Goal: Task Accomplishment & Management: Use online tool/utility

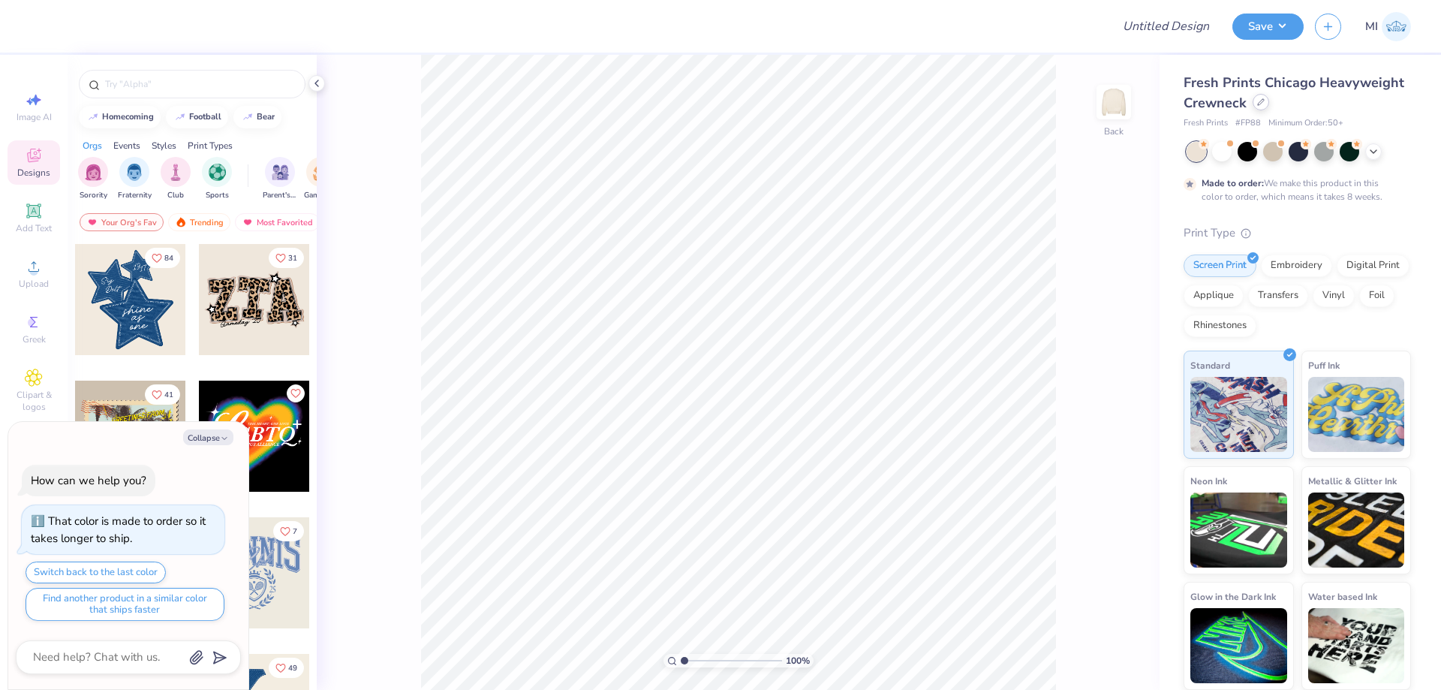
click at [1262, 101] on icon at bounding box center [1261, 102] width 8 height 8
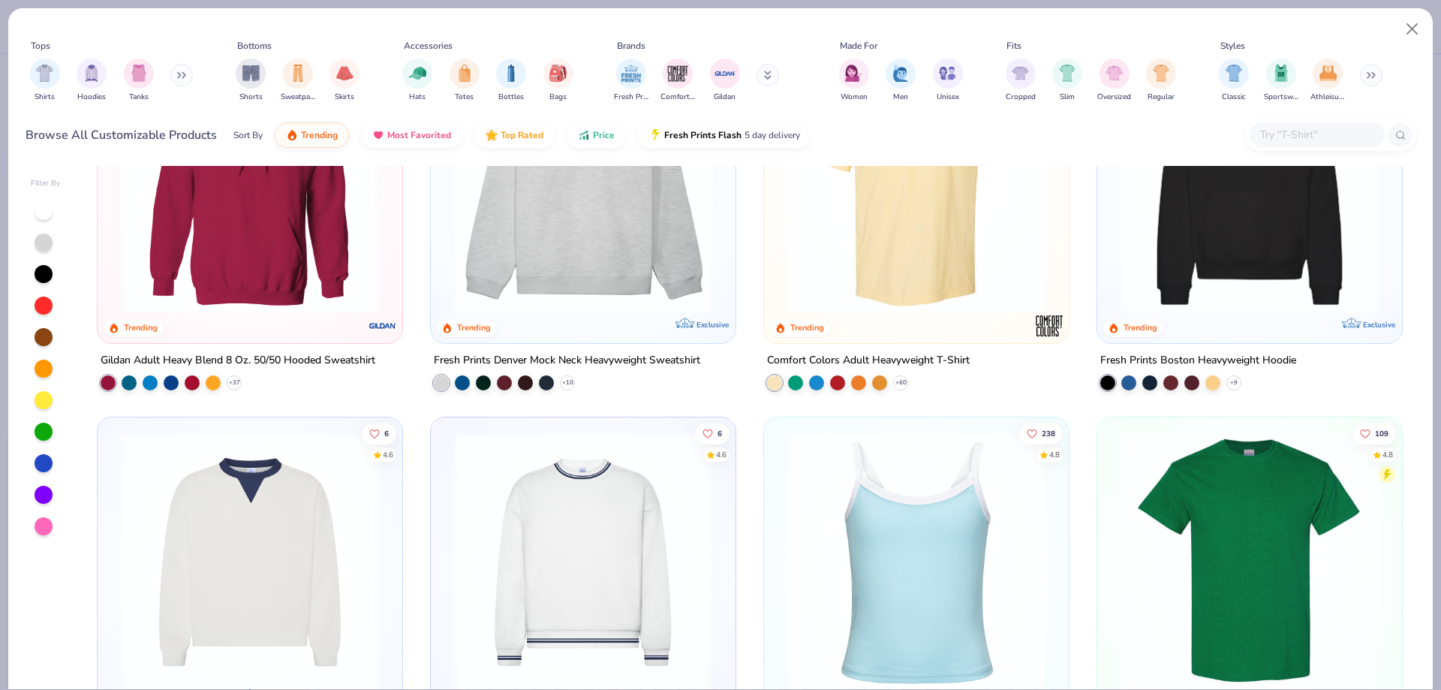
scroll to position [198, 0]
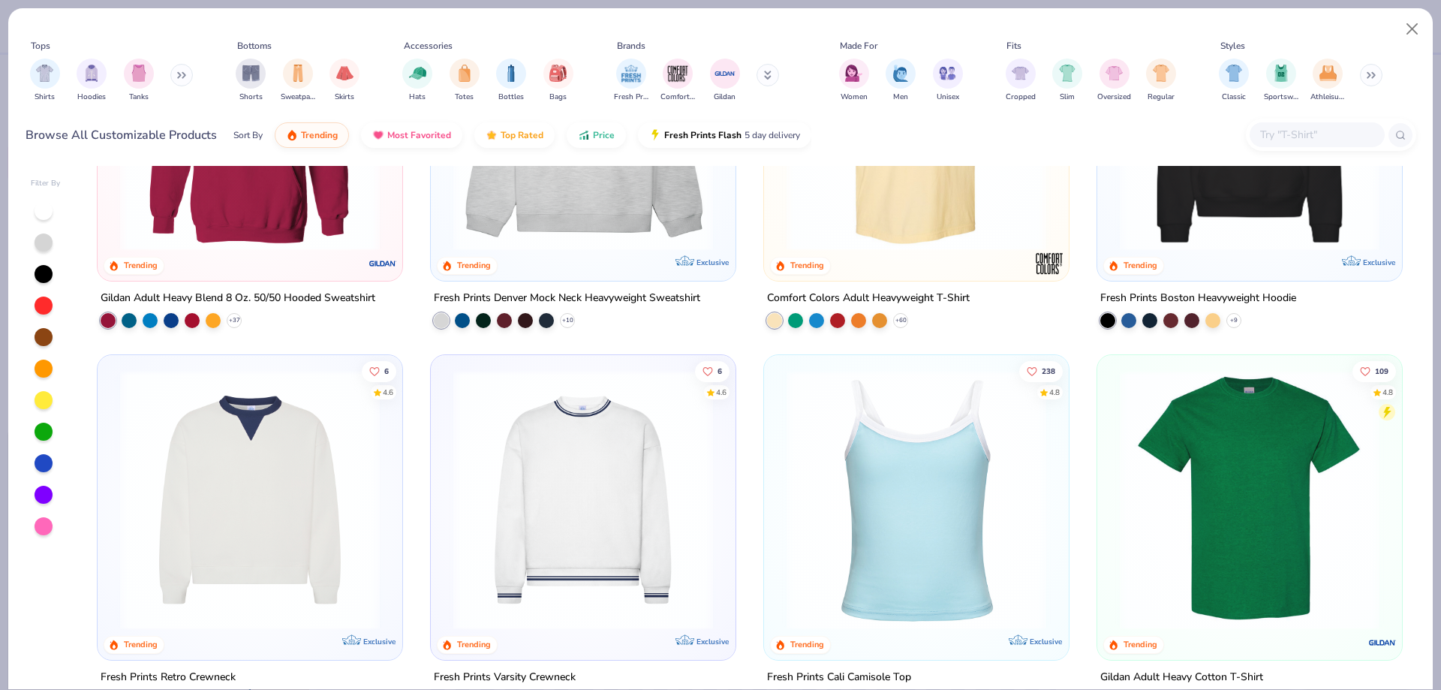
click at [1238, 473] on img at bounding box center [1249, 500] width 275 height 260
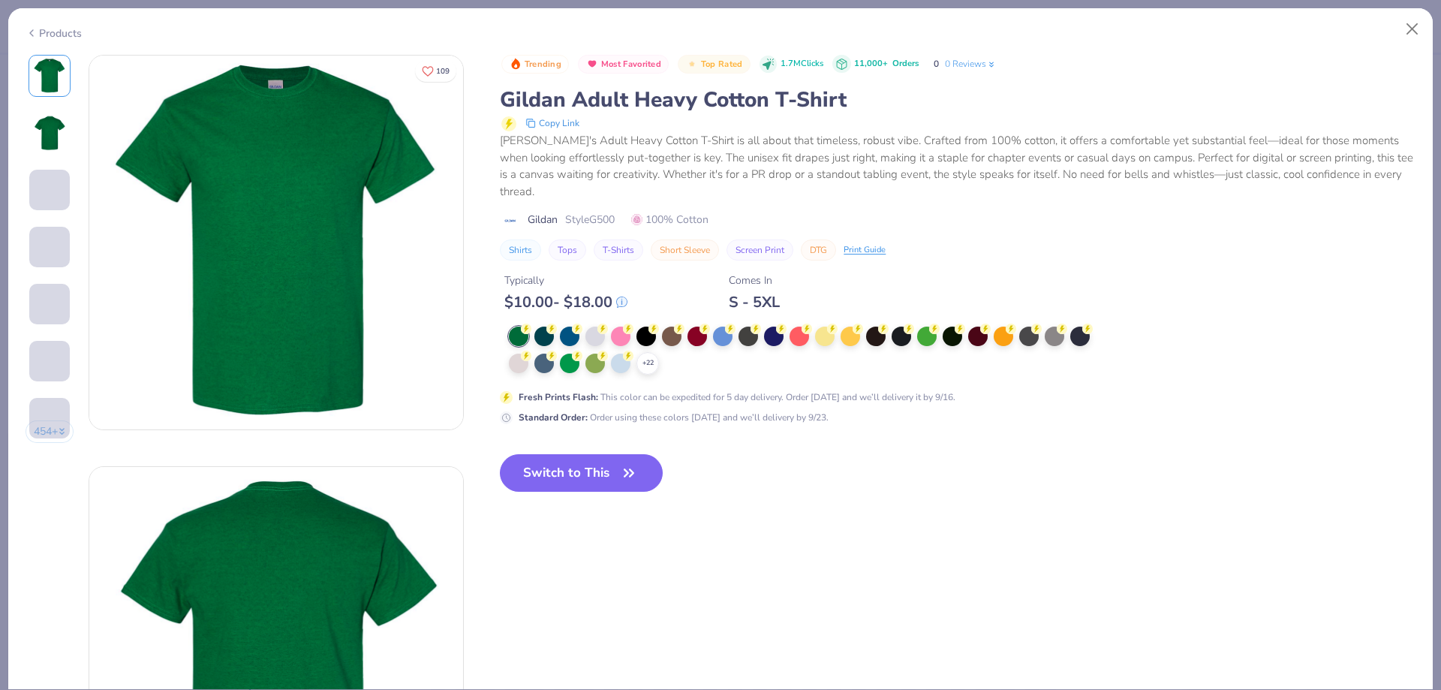
click at [0, 0] on icon at bounding box center [0, 0] width 0 height 0
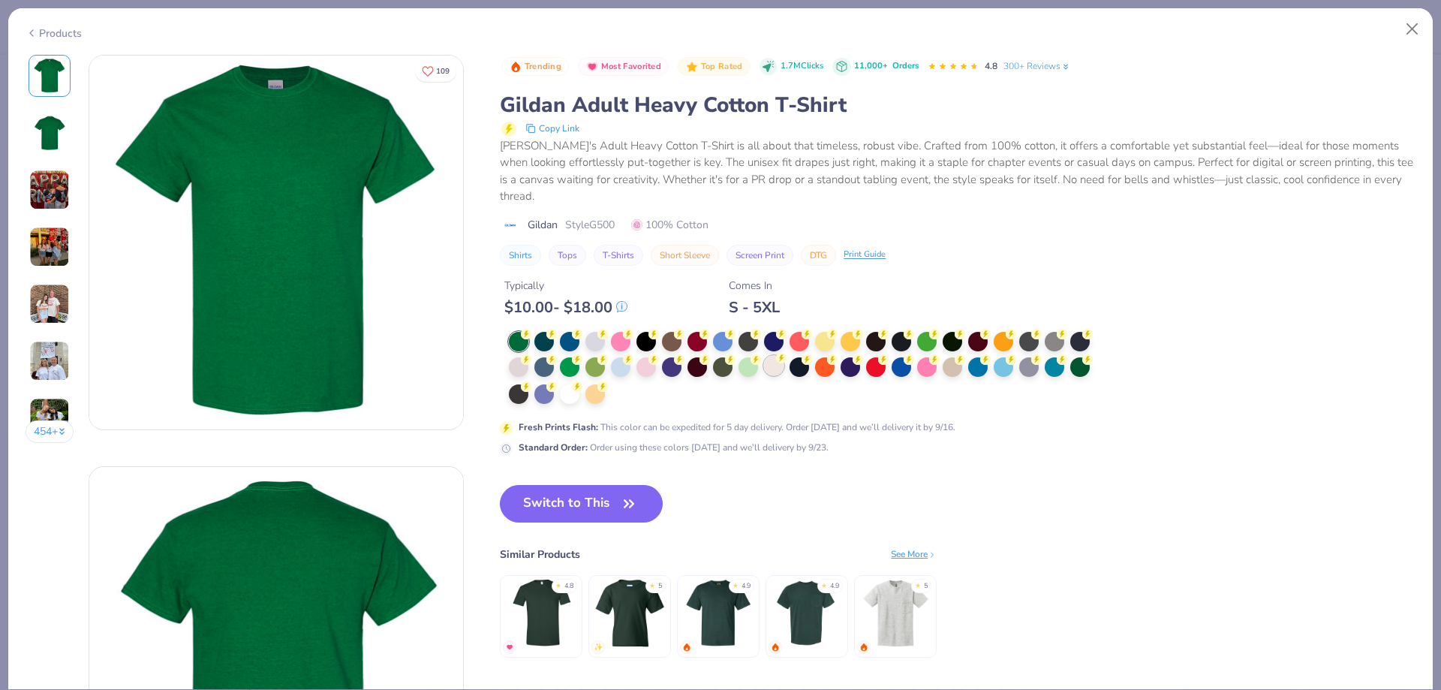
click at [774, 356] on div at bounding box center [774, 366] width 20 height 20
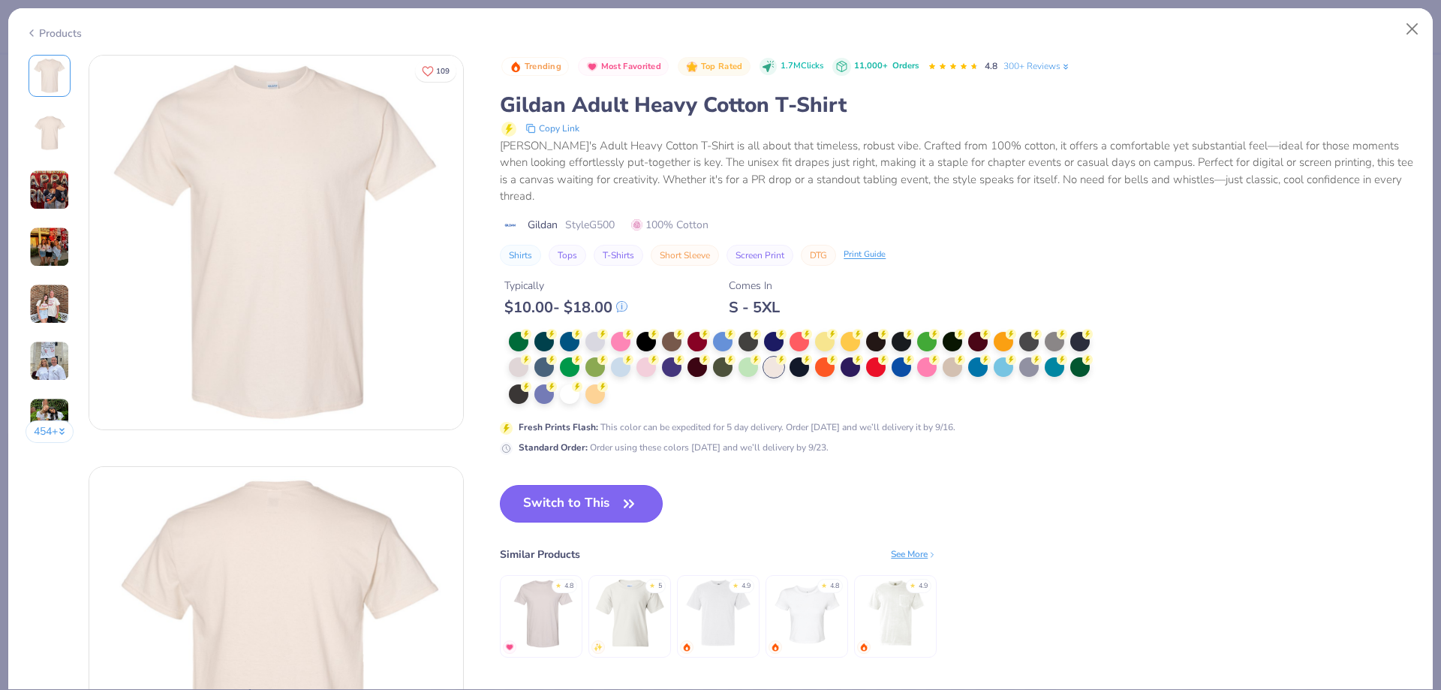
click at [625, 493] on icon "button" at bounding box center [629, 503] width 21 height 21
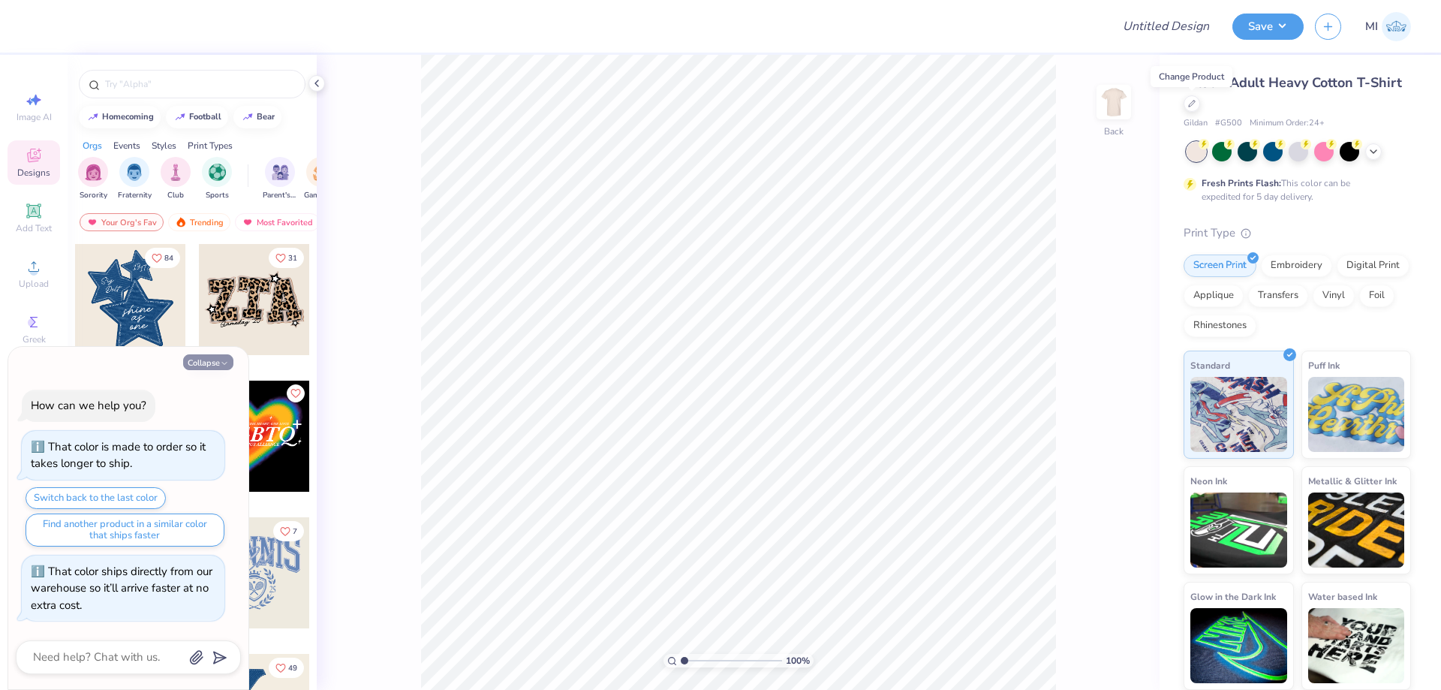
click at [207, 362] on button "Collapse" at bounding box center [208, 362] width 50 height 16
type textarea "x"
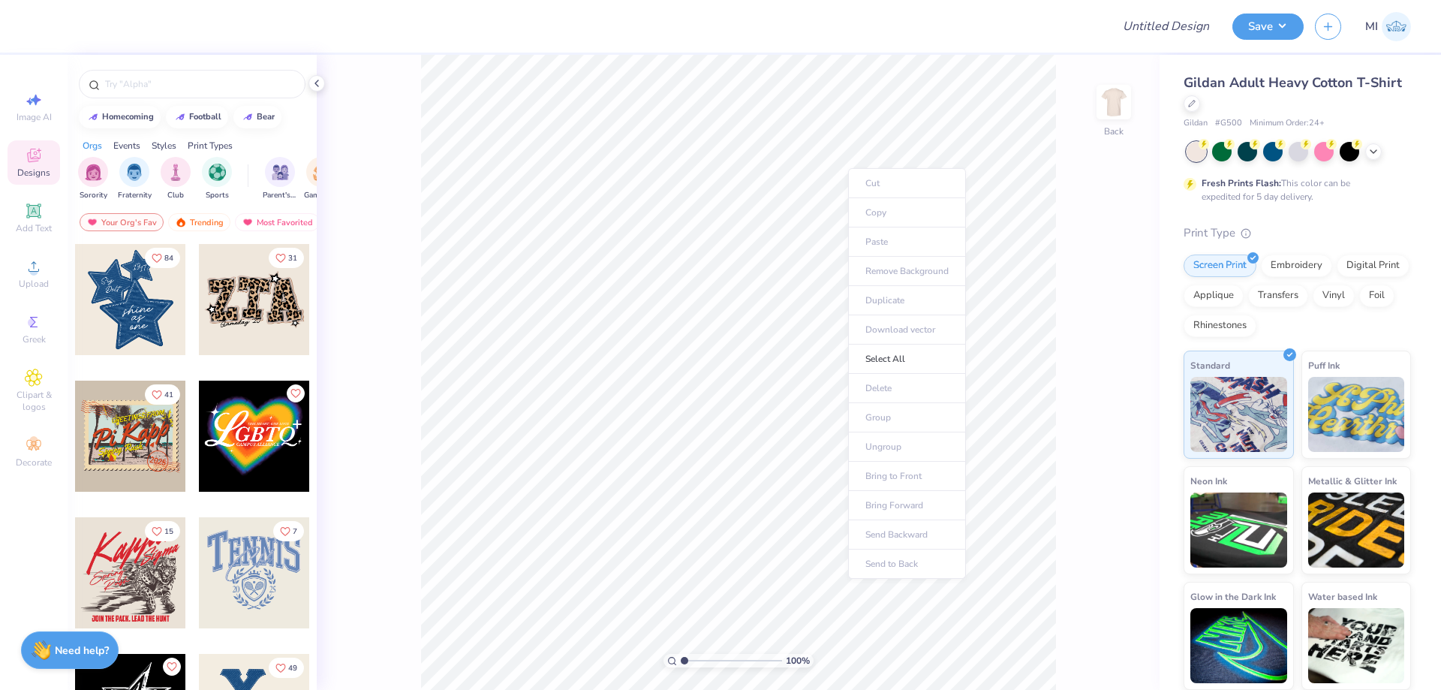
click at [1123, 177] on div "100 % Back" at bounding box center [738, 372] width 843 height 635
click at [1194, 104] on icon at bounding box center [1192, 102] width 8 height 8
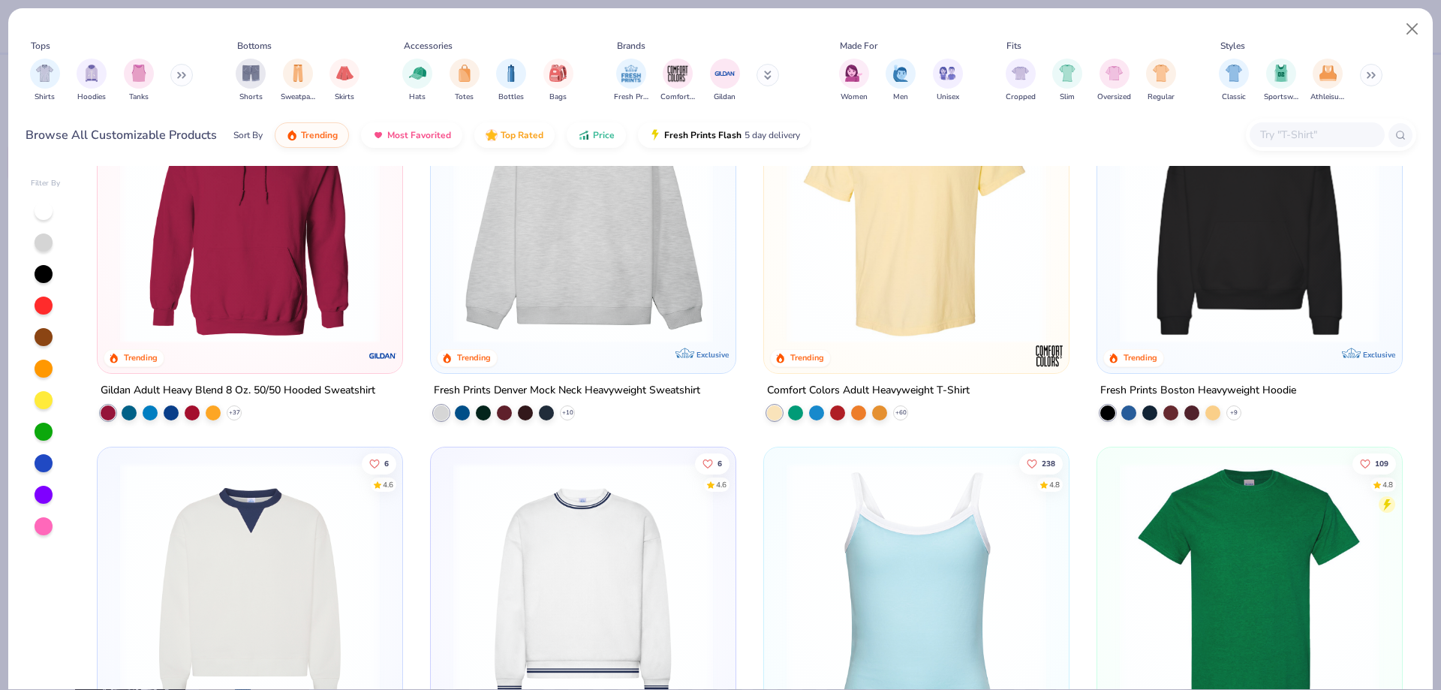
scroll to position [495, 0]
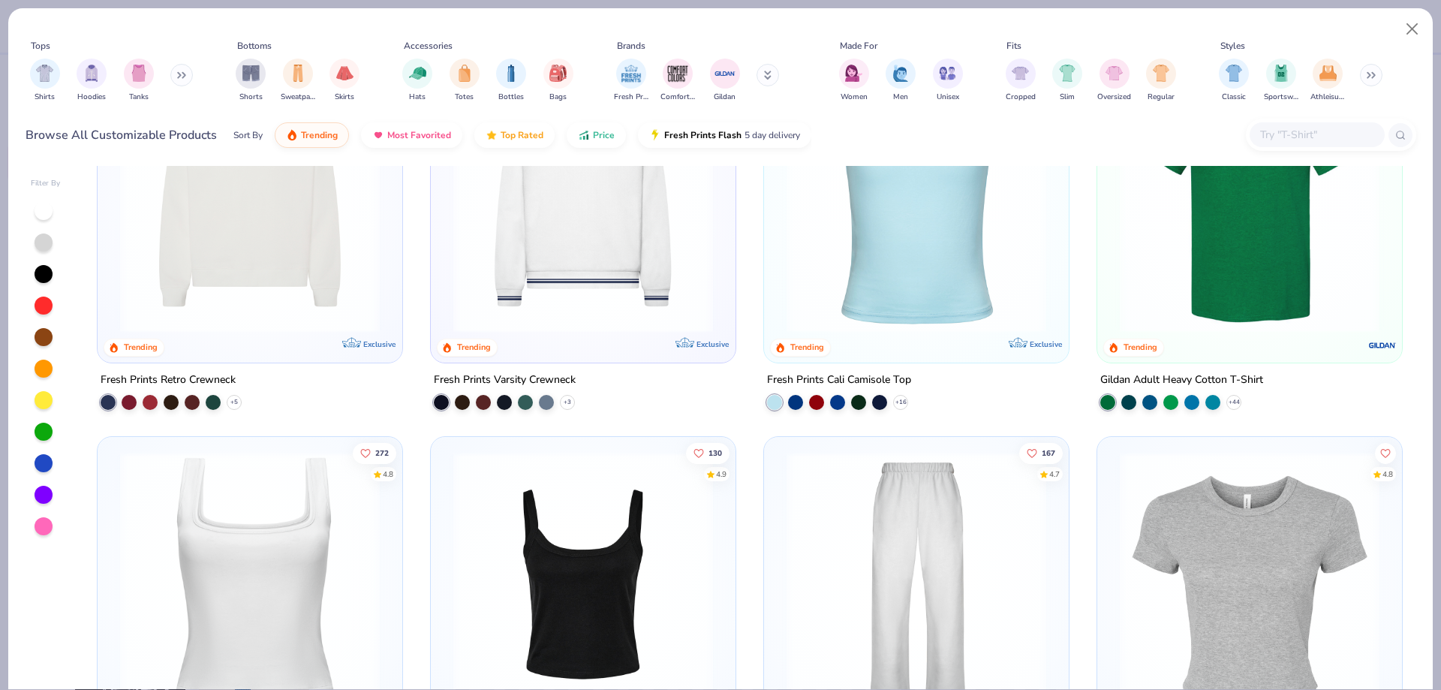
click at [1251, 263] on img at bounding box center [1249, 203] width 275 height 260
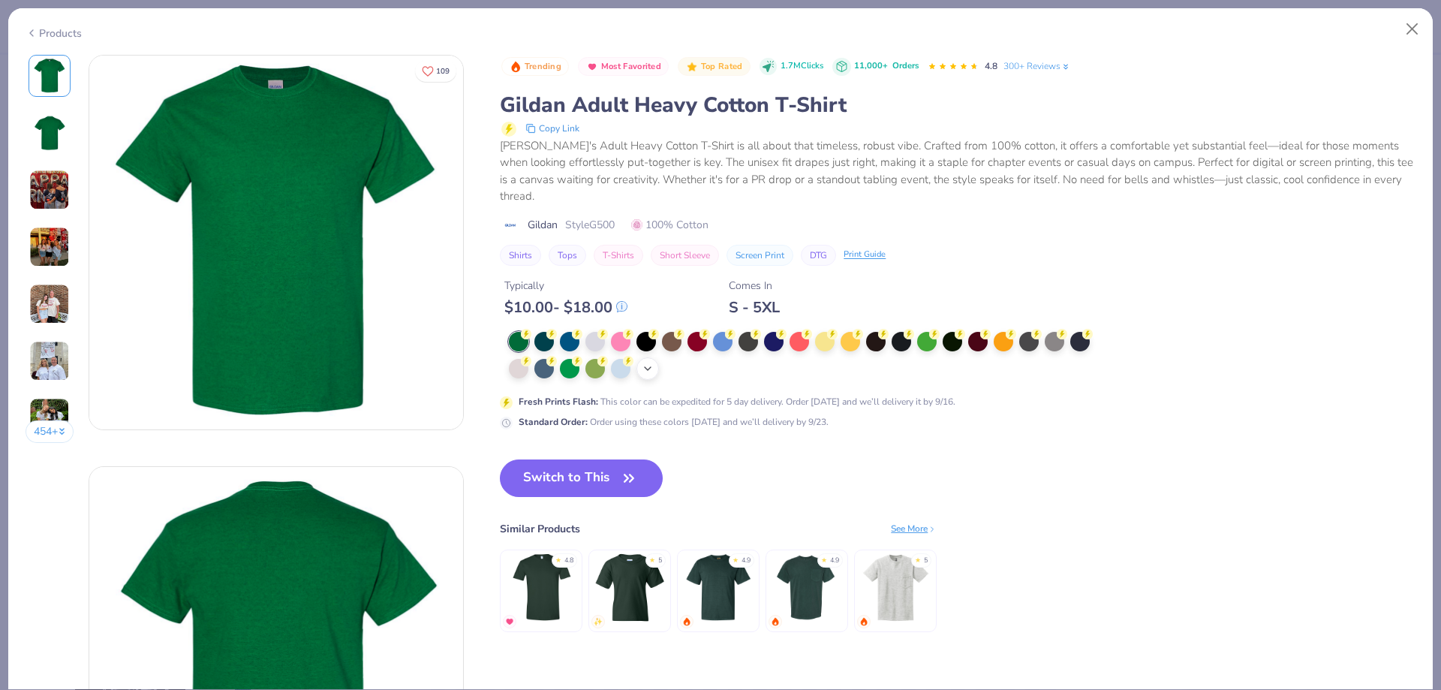
click at [644, 363] on icon at bounding box center [648, 369] width 12 height 12
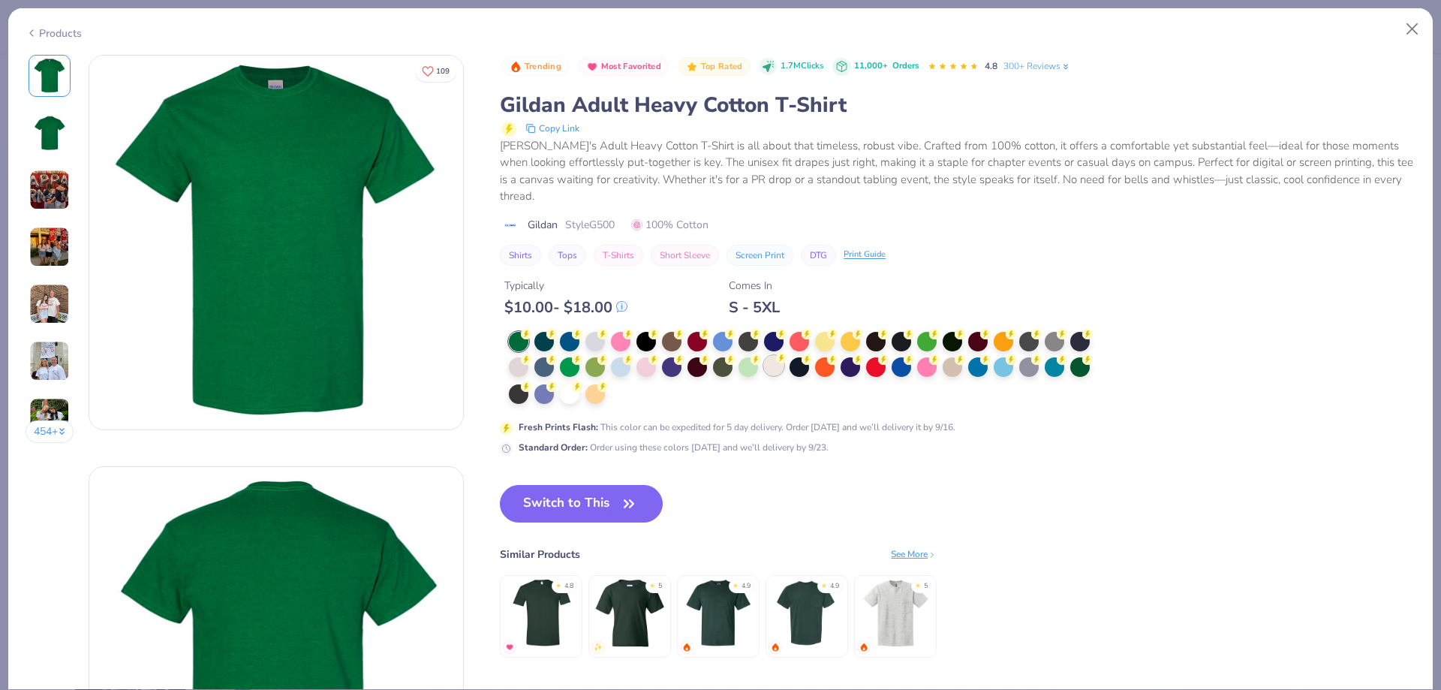
click at [777, 356] on div at bounding box center [774, 366] width 20 height 20
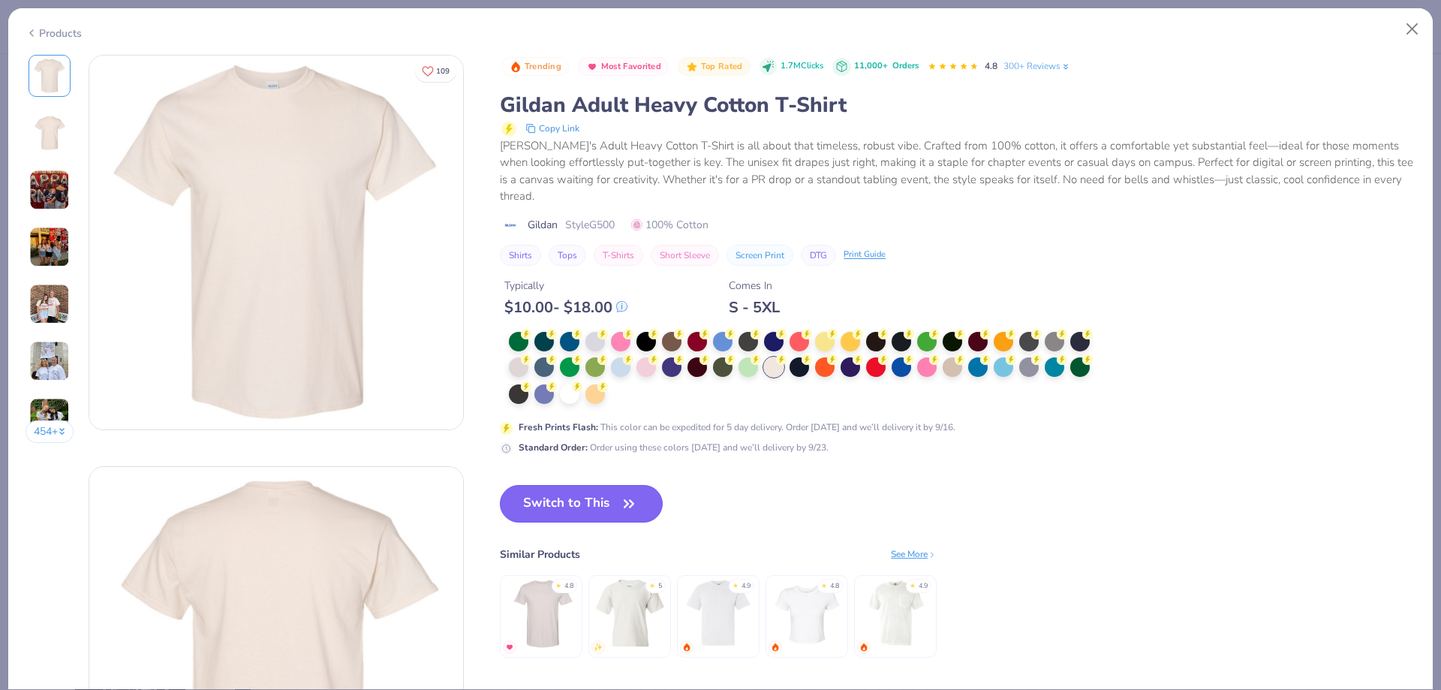
click at [606, 488] on button "Switch to This" at bounding box center [581, 504] width 163 height 38
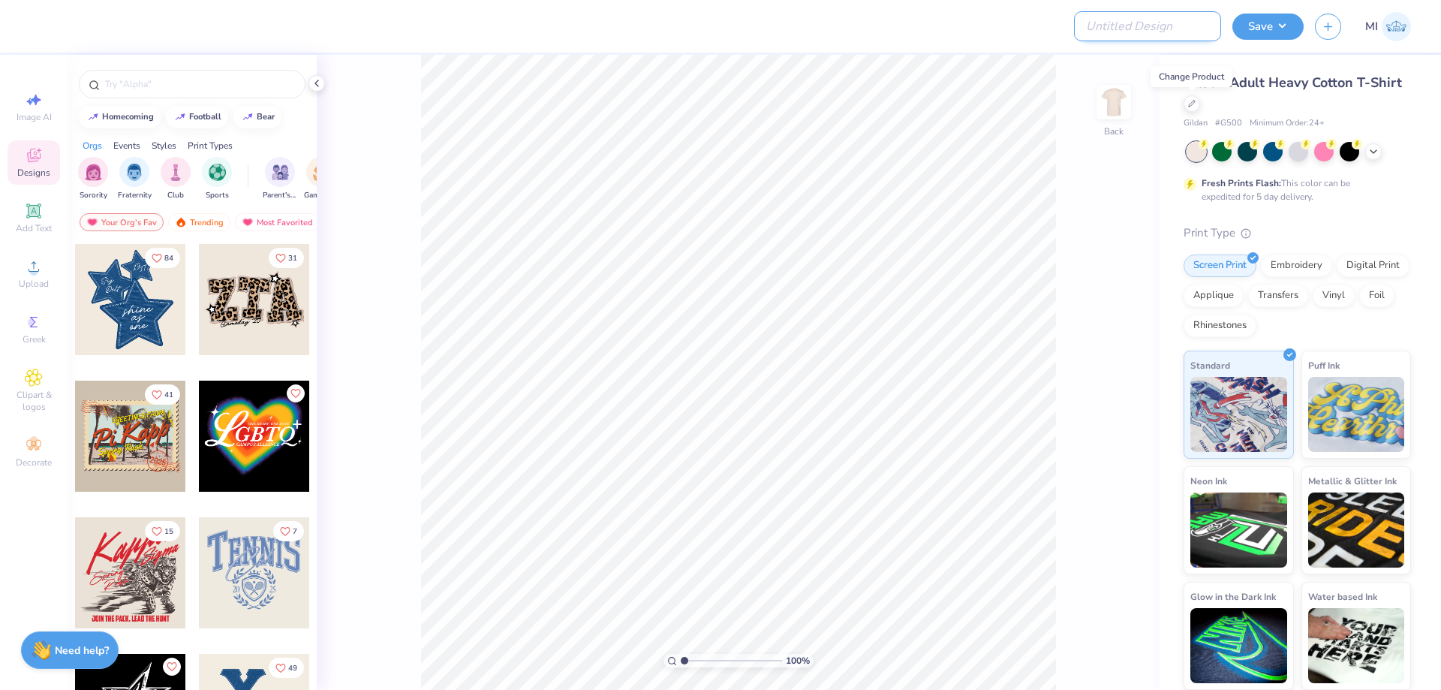
click at [1140, 32] on input "Design Title" at bounding box center [1147, 26] width 147 height 30
paste input "FPS240041"
type input "FPS240041"
click at [980, 35] on div at bounding box center [570, 26] width 1058 height 53
click at [25, 272] on icon at bounding box center [34, 266] width 18 height 18
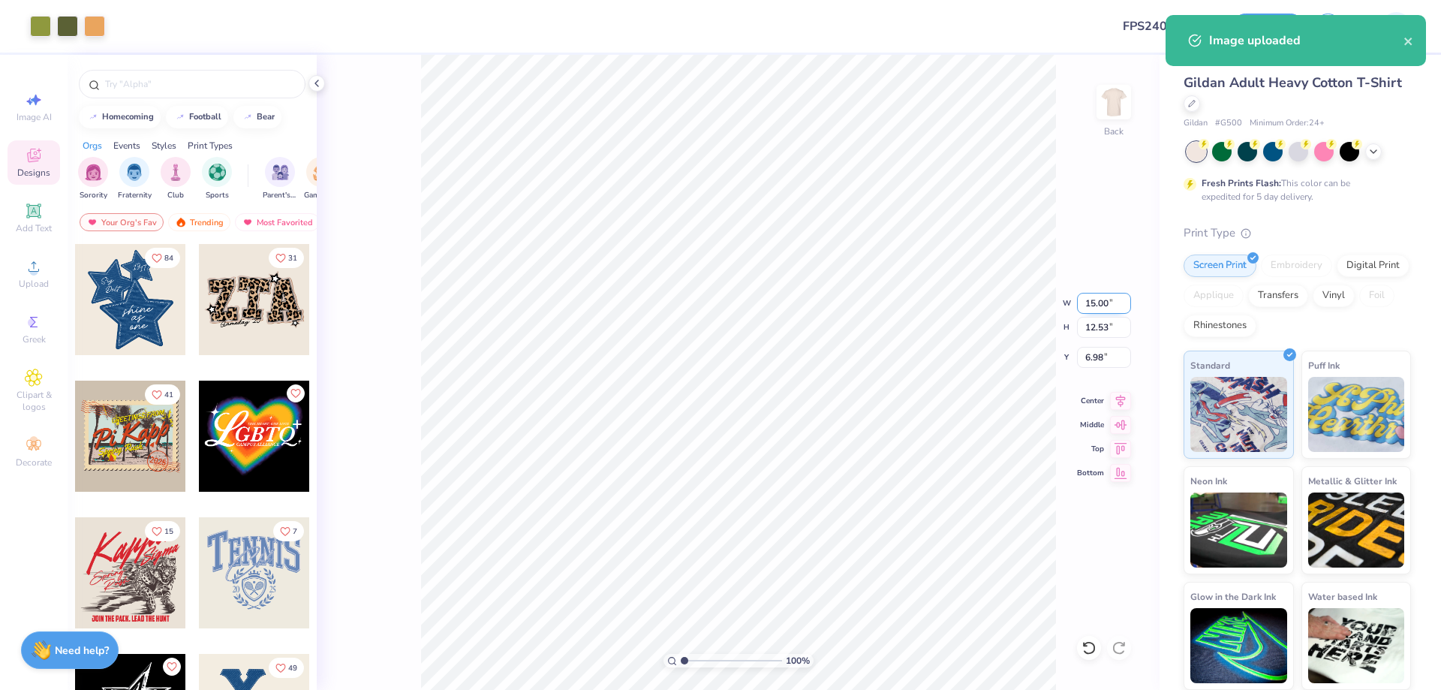
click at [1100, 305] on input "15.00" at bounding box center [1104, 303] width 54 height 21
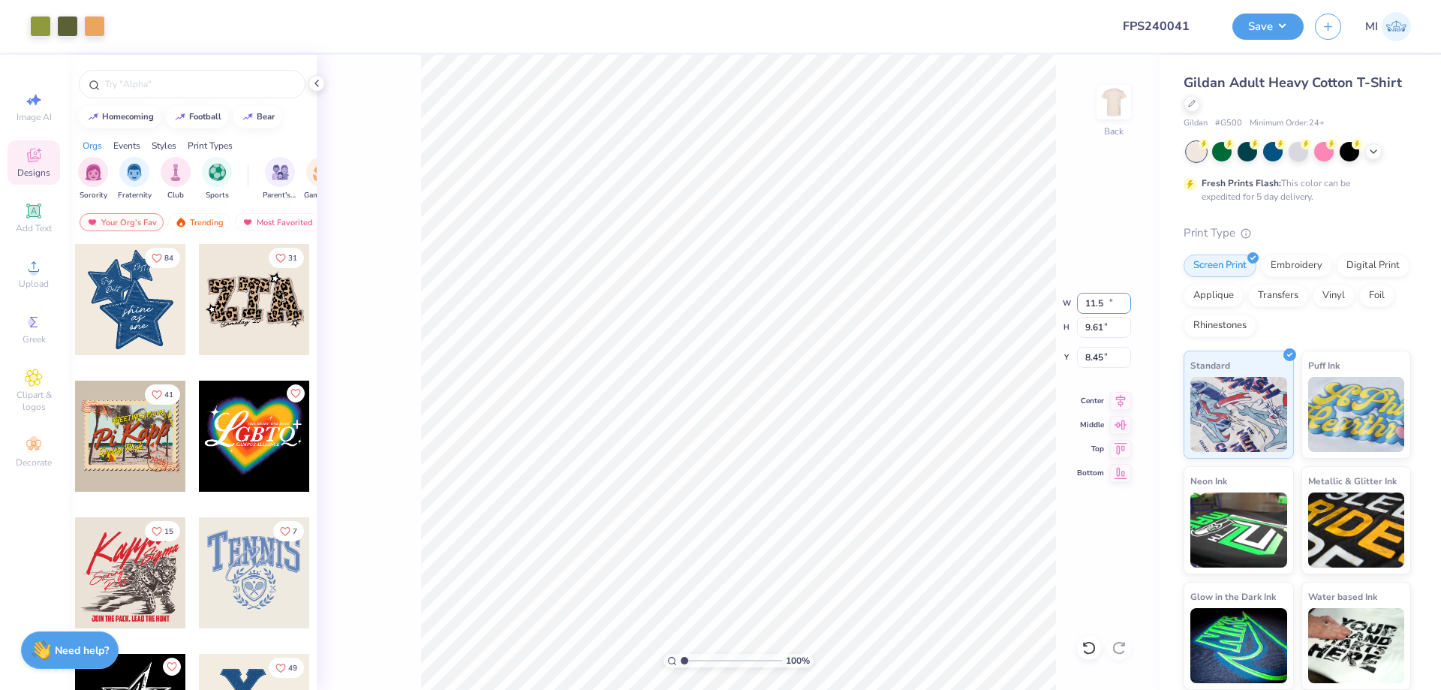
type input "11.50"
type input "9.61"
click at [1097, 365] on input "8.45" at bounding box center [1104, 357] width 54 height 21
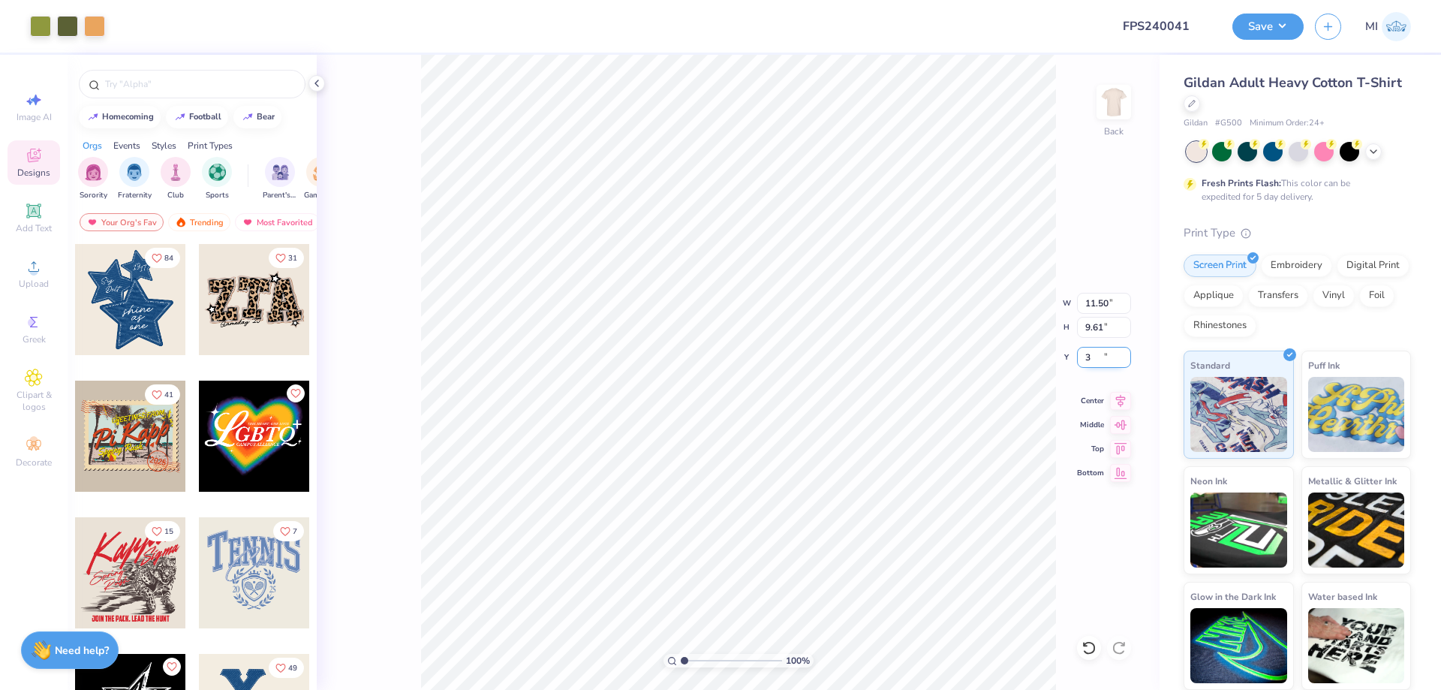
type input "3.00"
click at [1246, 30] on button "Save" at bounding box center [1268, 24] width 71 height 26
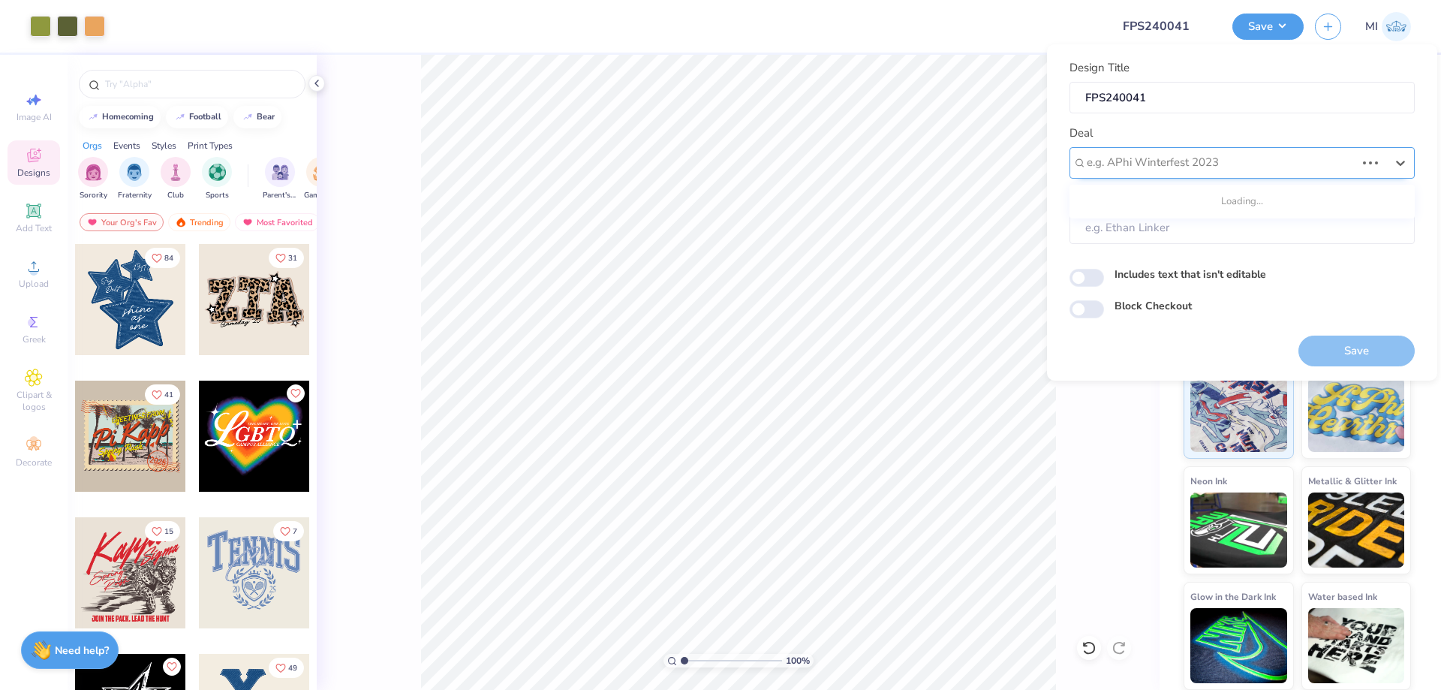
click at [1287, 161] on div at bounding box center [1221, 162] width 269 height 20
click at [1222, 201] on div "Design Tool Gallery" at bounding box center [1242, 203] width 333 height 25
type input "Design Tool Gallery"
type input "Design Tool Gallery User"
click at [1321, 340] on button "Save" at bounding box center [1357, 351] width 116 height 31
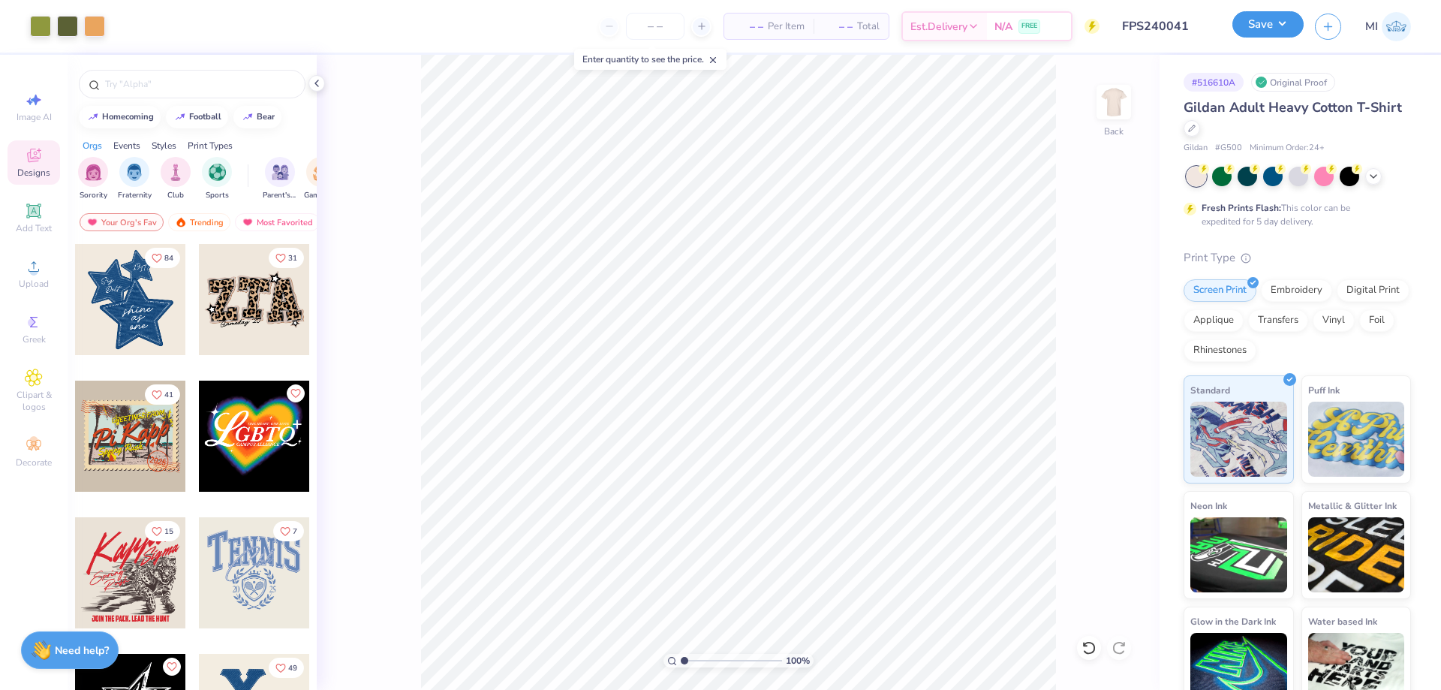
drag, startPoint x: 1272, startPoint y: 26, endPoint x: 1276, endPoint y: 35, distance: 9.1
click at [1273, 26] on button "Save" at bounding box center [1268, 24] width 71 height 26
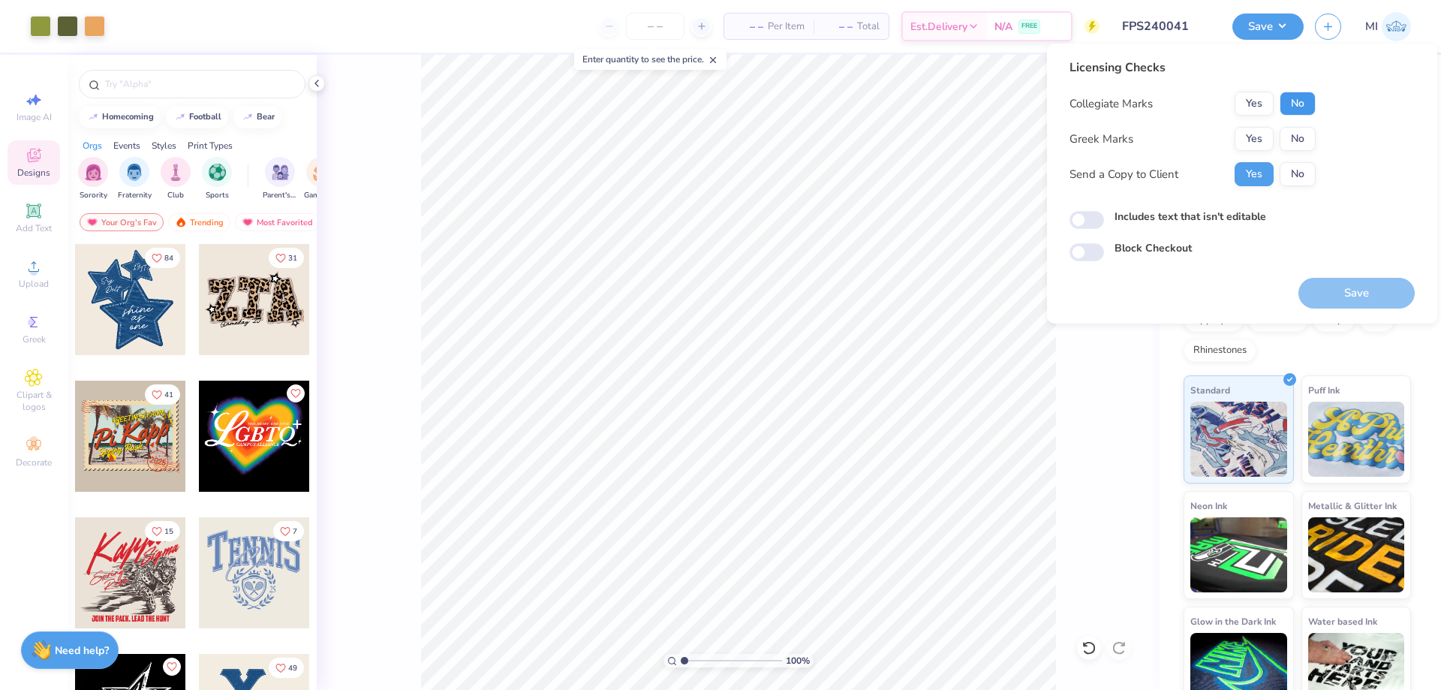
click at [1299, 100] on button "No" at bounding box center [1298, 104] width 36 height 24
click at [1262, 140] on button "Yes" at bounding box center [1254, 139] width 39 height 24
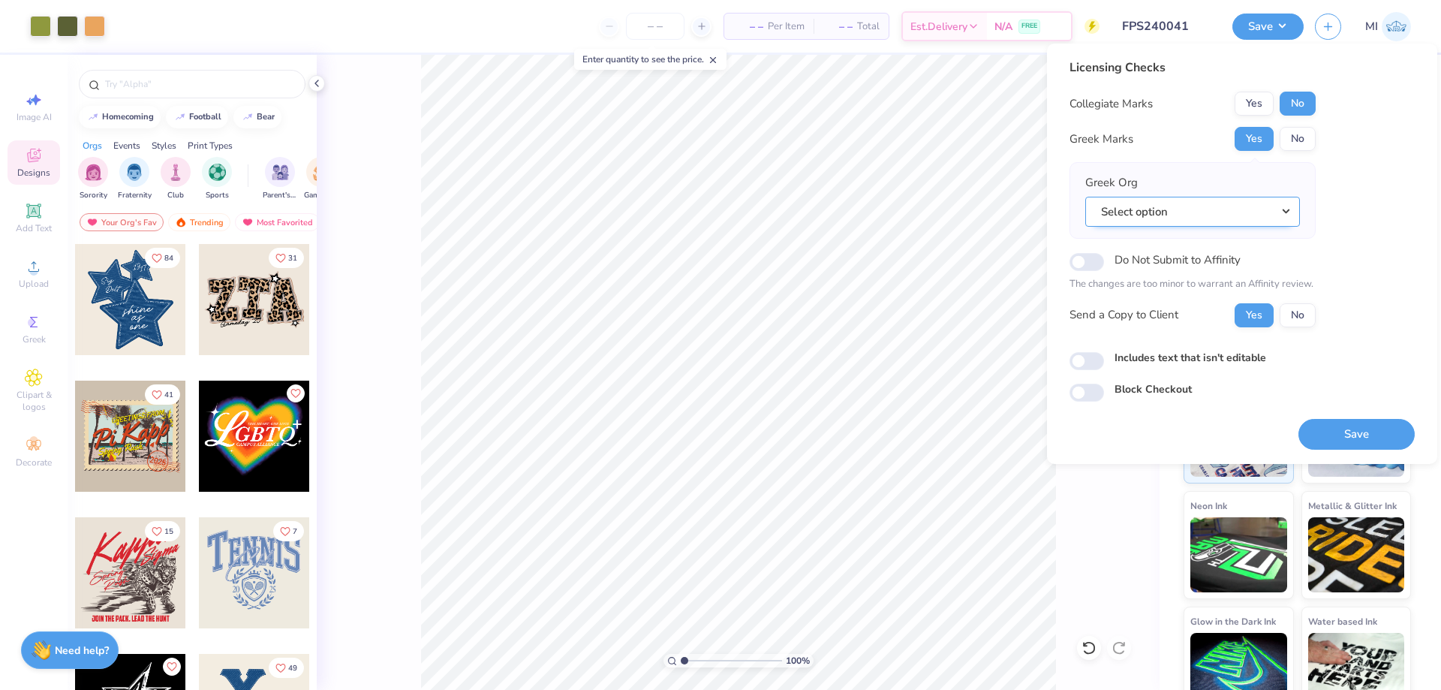
click at [1231, 205] on button "Select option" at bounding box center [1192, 212] width 215 height 31
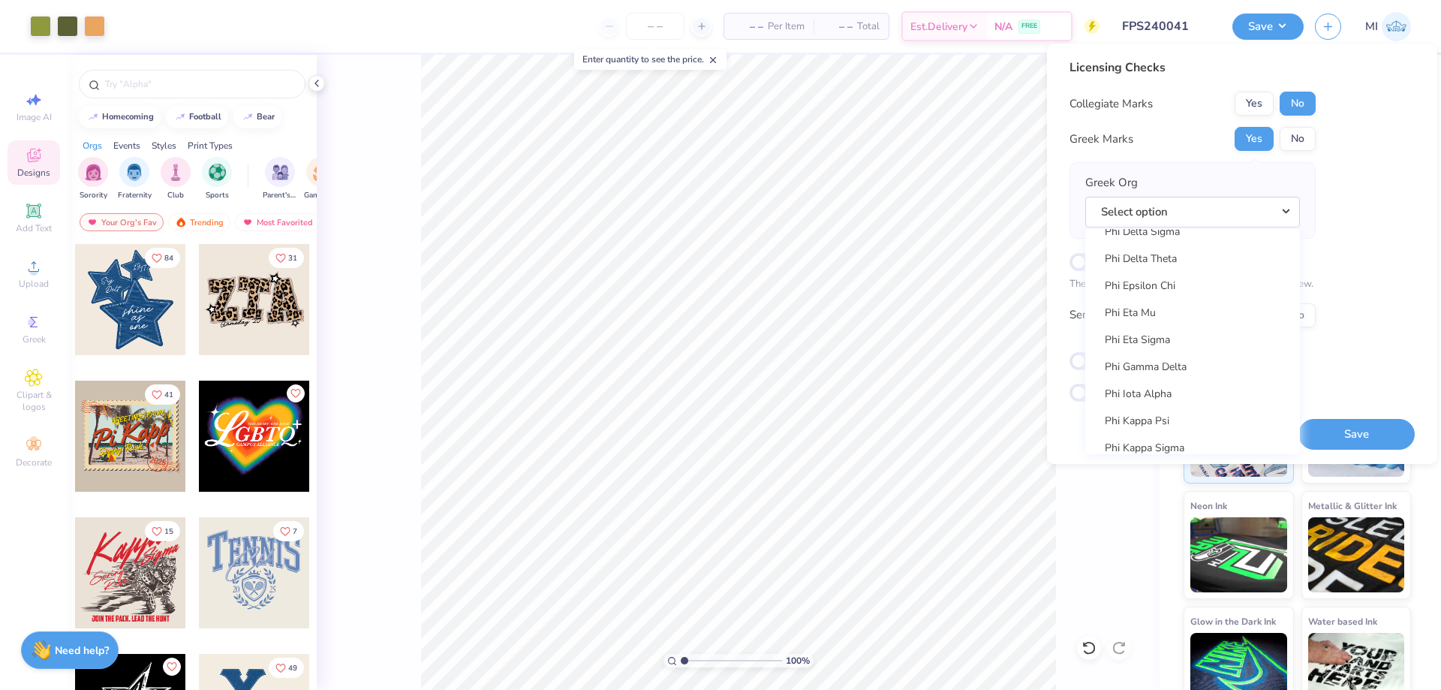
scroll to position [7785, 0]
click at [1181, 333] on link "Phi Delta Theta" at bounding box center [1192, 326] width 203 height 25
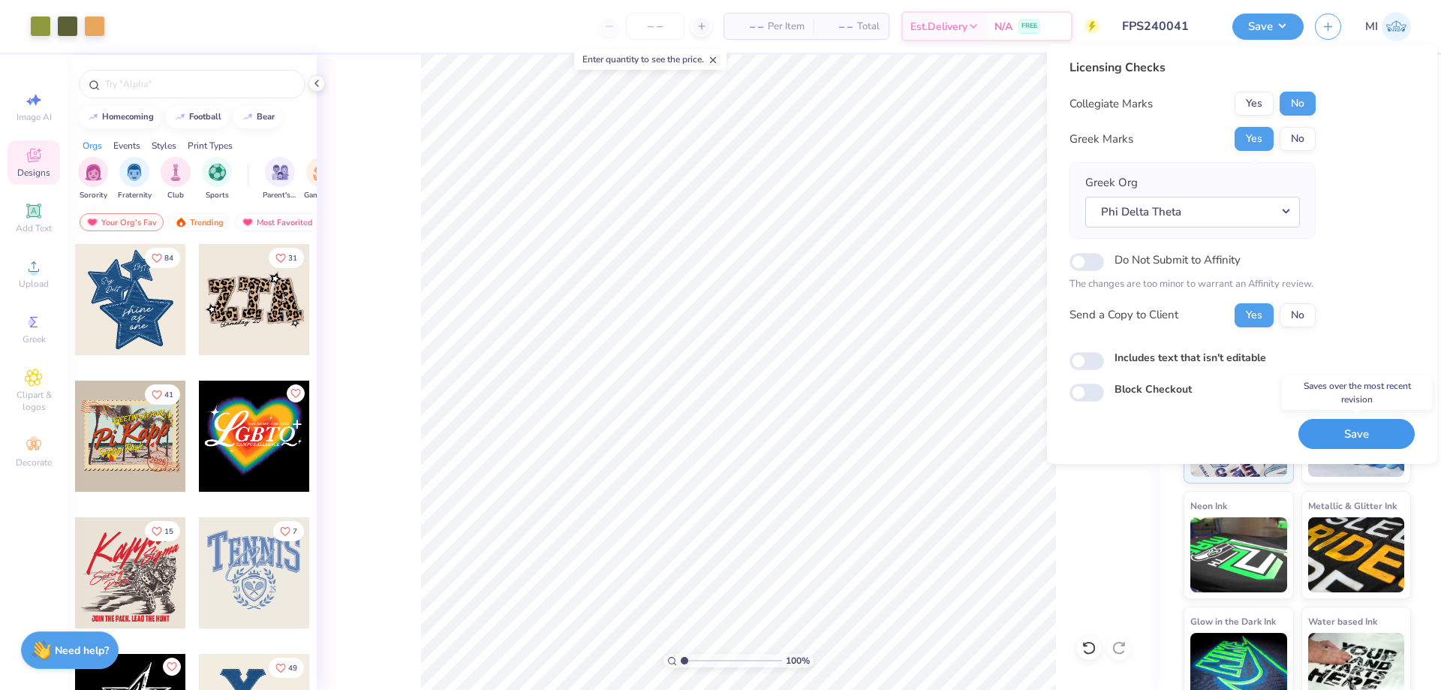
click at [1380, 428] on button "Save" at bounding box center [1357, 434] width 116 height 31
